Goal: Task Accomplishment & Management: Complete application form

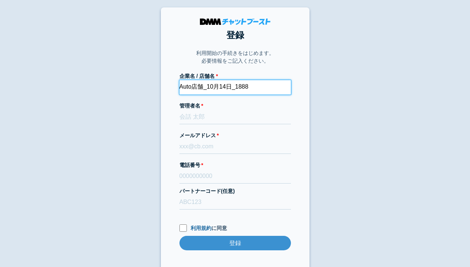
type input "Auto店舗_10月14日_1888"
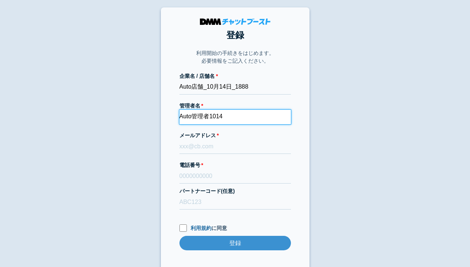
type input "Auto管理者1014"
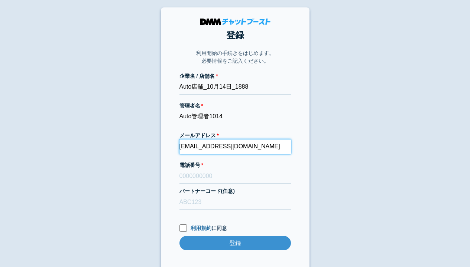
type input "[EMAIL_ADDRESS][DOMAIN_NAME]"
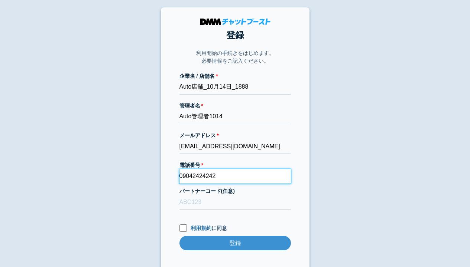
type input "09042424242"
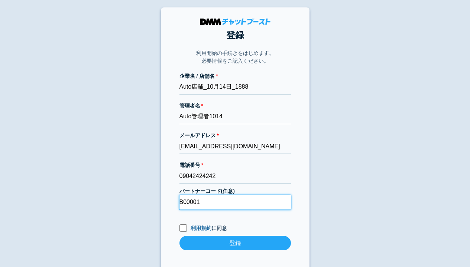
type input "B00001"
click at [183, 228] on input "利用規約 に同意" at bounding box center [182, 228] width 7 height 7
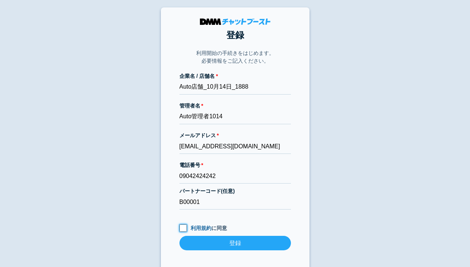
checkbox input "true"
click at [235, 243] on input "登録" at bounding box center [234, 243] width 111 height 14
